Goal: Use online tool/utility: Utilize a website feature to perform a specific function

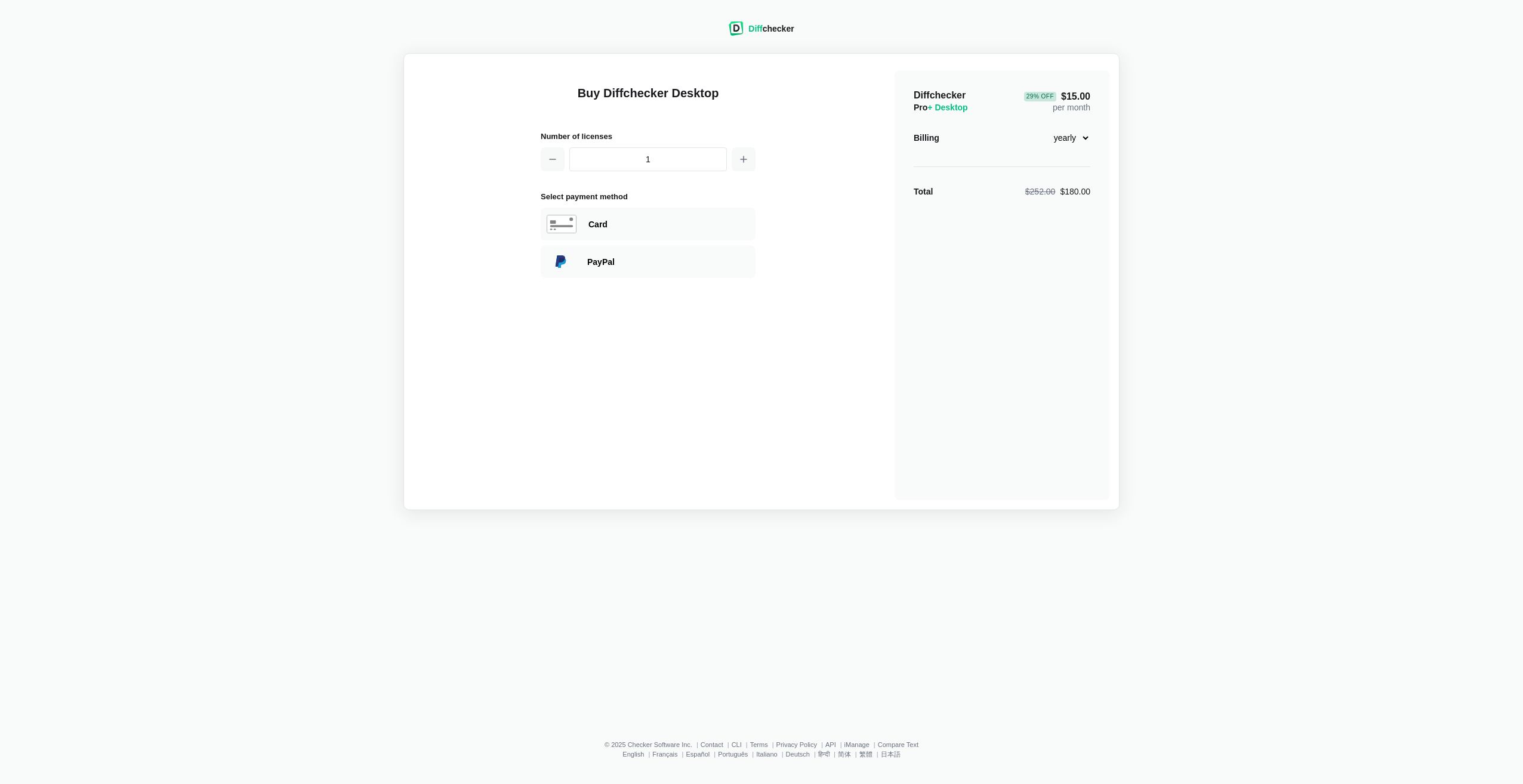
drag, startPoint x: 191, startPoint y: 50, endPoint x: 185, endPoint y: 49, distance: 6.1
click at [746, 28] on div "Diff checker" at bounding box center [761, 28] width 65 height 15
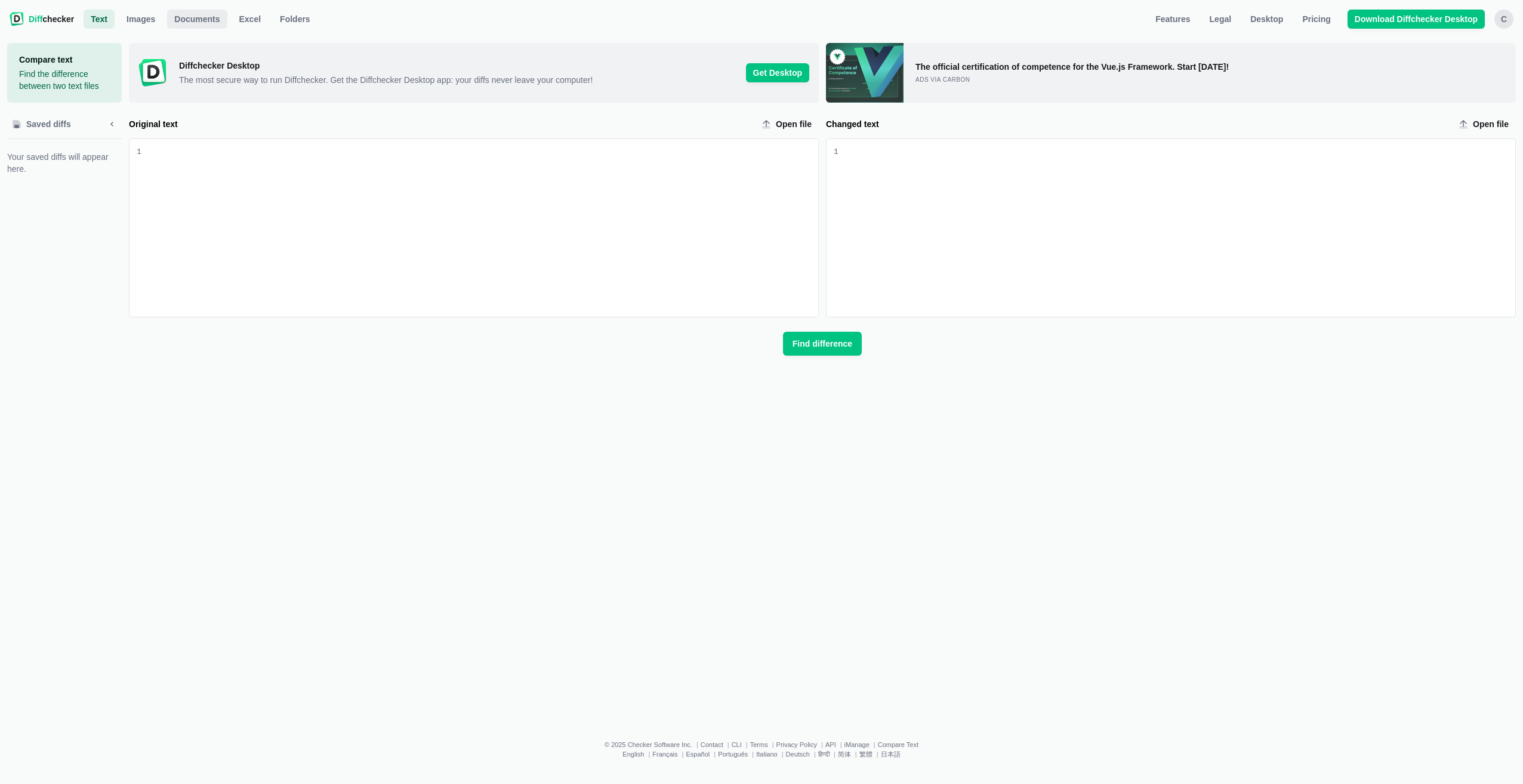
click at [194, 21] on span "Documents" at bounding box center [197, 19] width 50 height 12
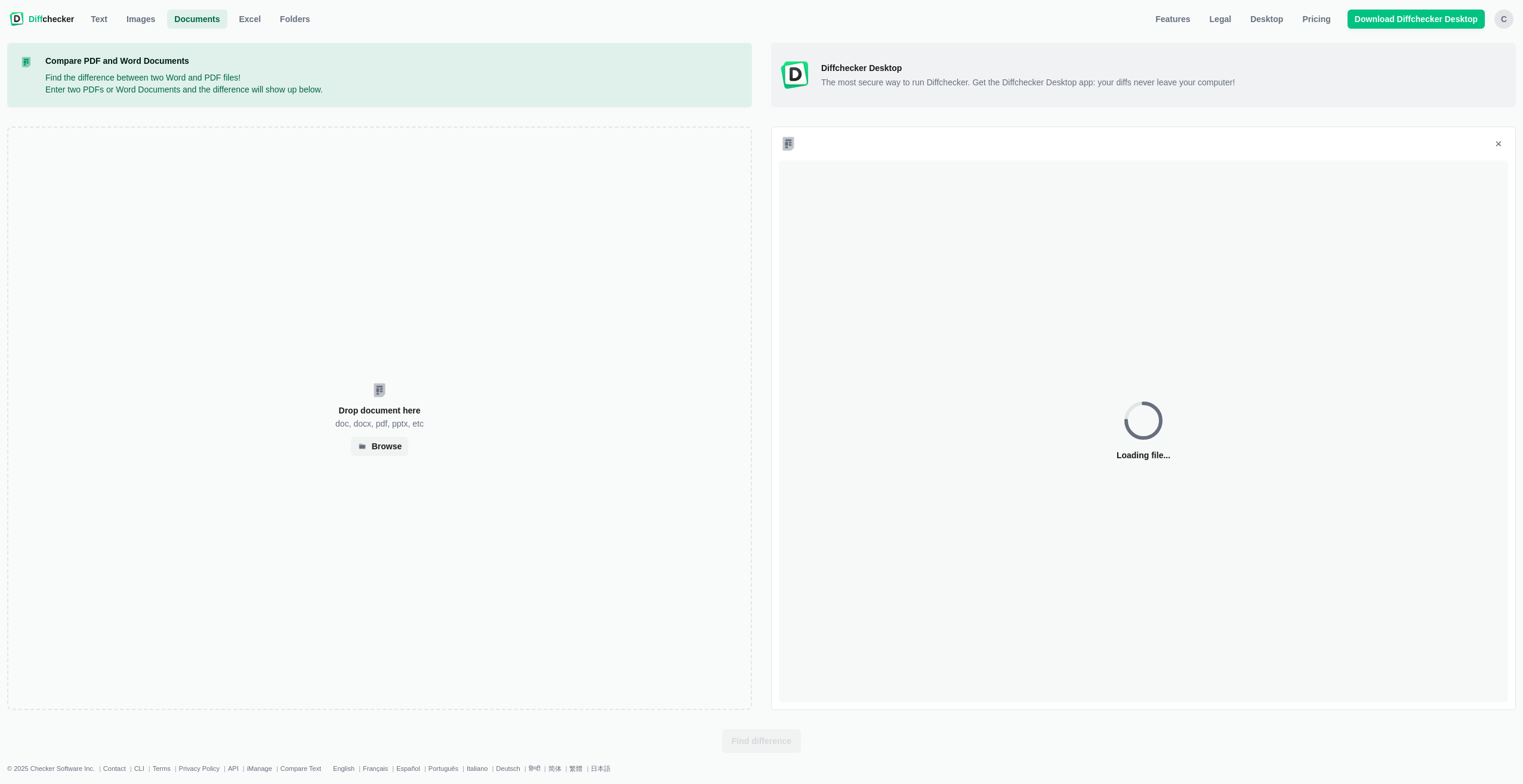
select select "30"
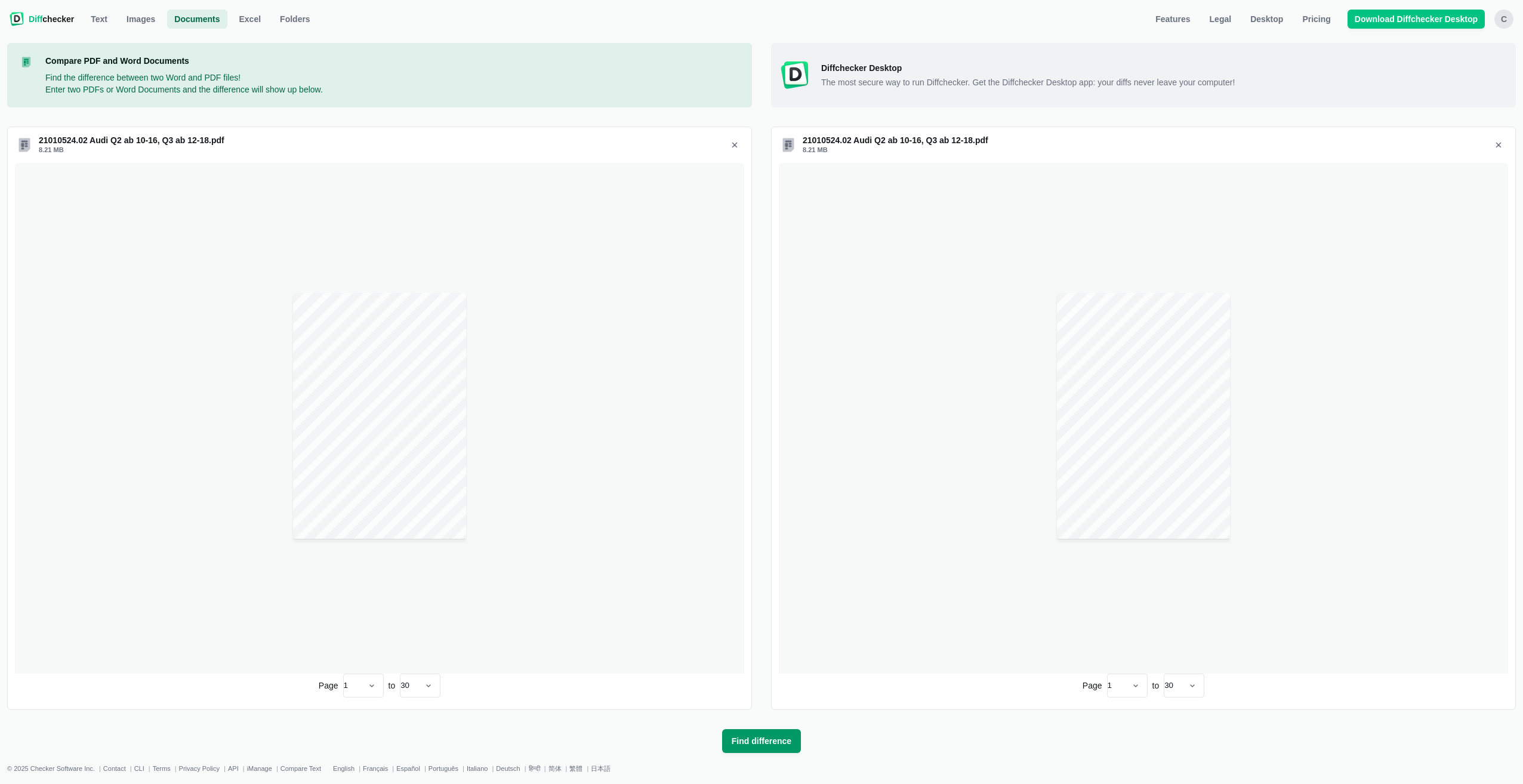
click at [760, 739] on span "Find difference" at bounding box center [761, 740] width 64 height 12
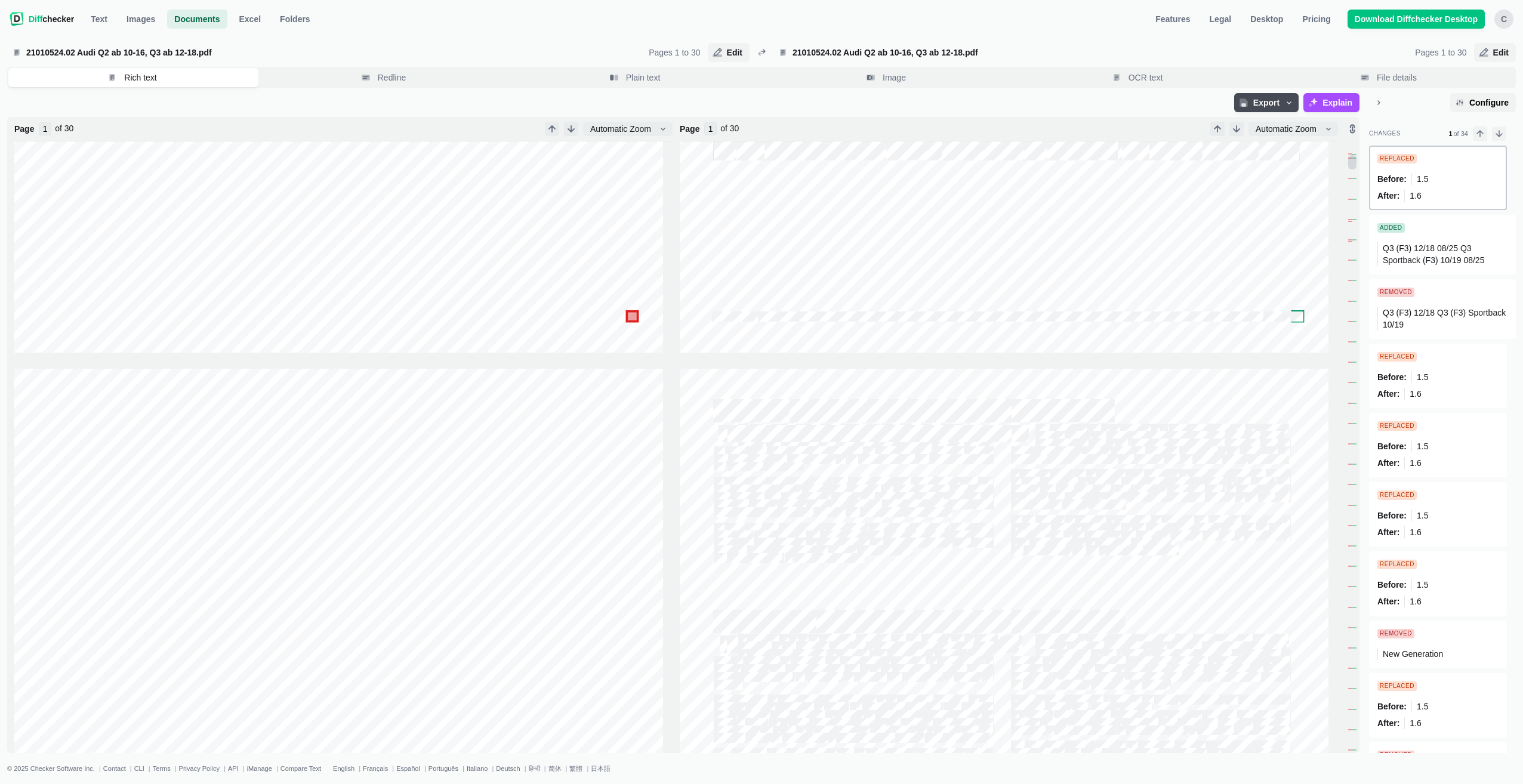
scroll to position [775, 0]
type input "2"
type input "3"
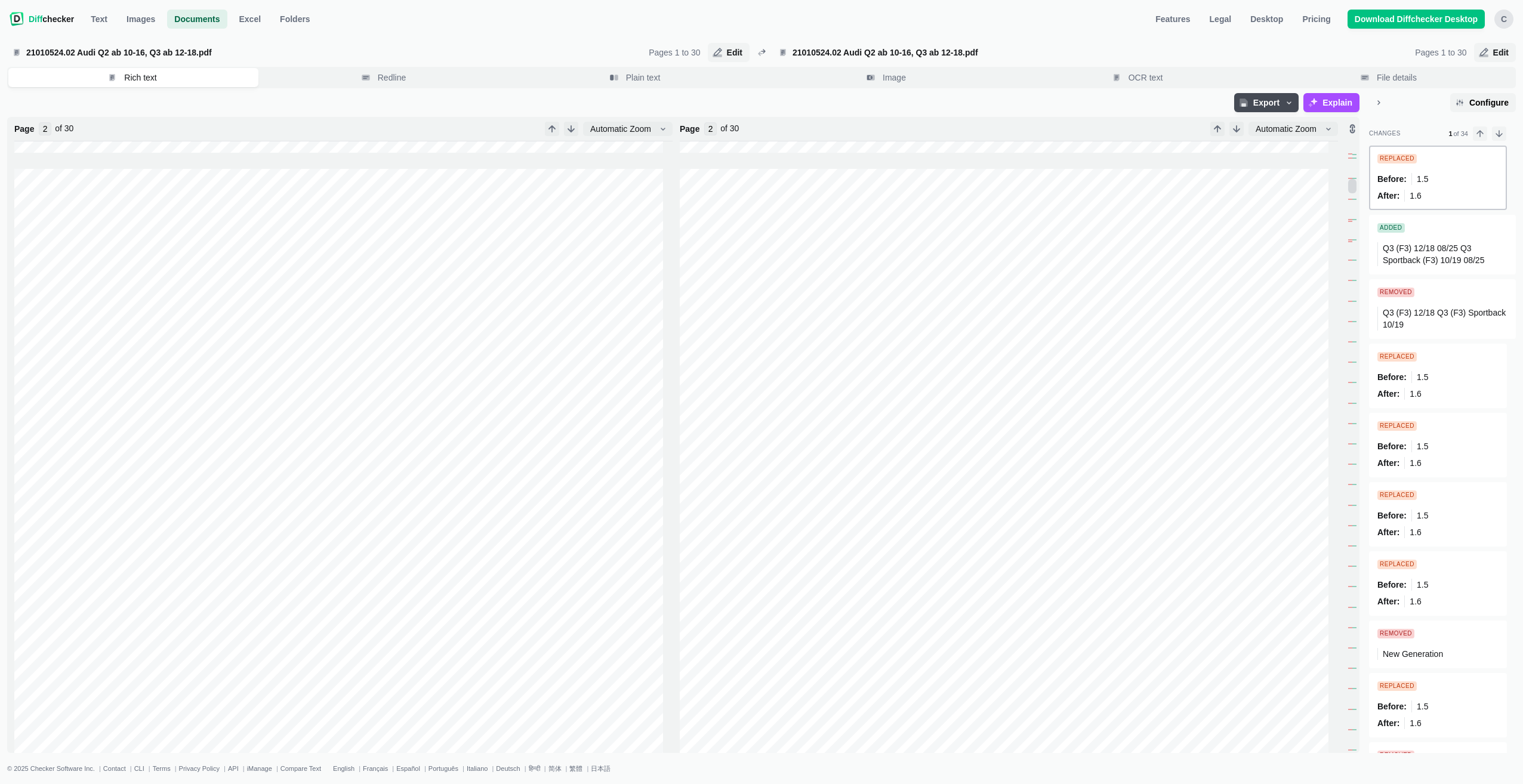
type input "3"
type input "4"
